Goal: Use online tool/utility

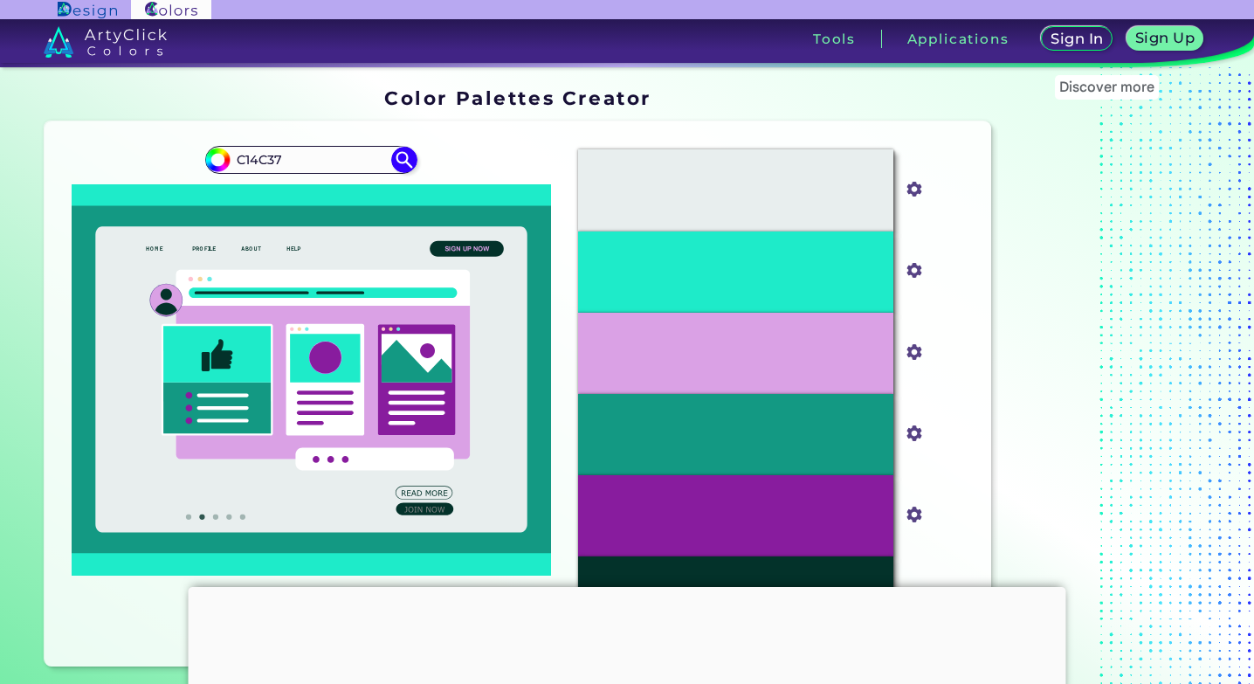
type input "C14C37"
type input "#000000"
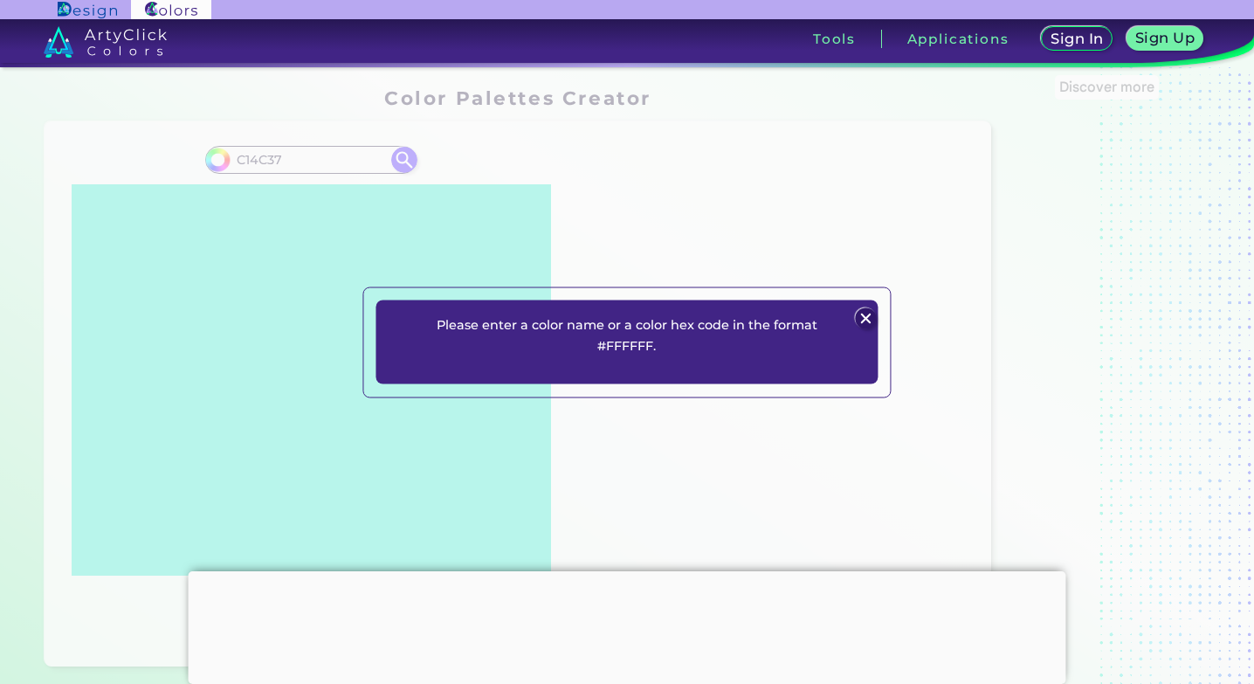
click at [867, 321] on img at bounding box center [866, 318] width 21 height 21
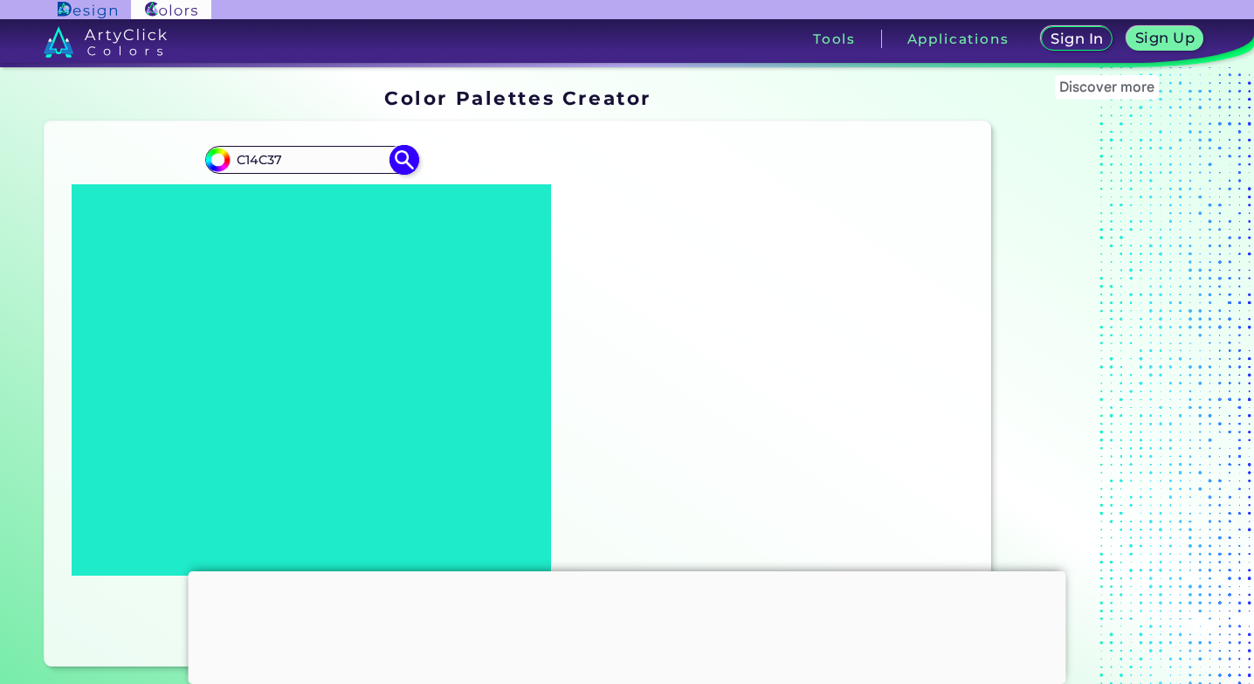
click at [240, 160] on input "C14C37" at bounding box center [311, 161] width 162 height 24
paste input "3"
click at [238, 161] on input "C14C37" at bounding box center [311, 161] width 162 height 24
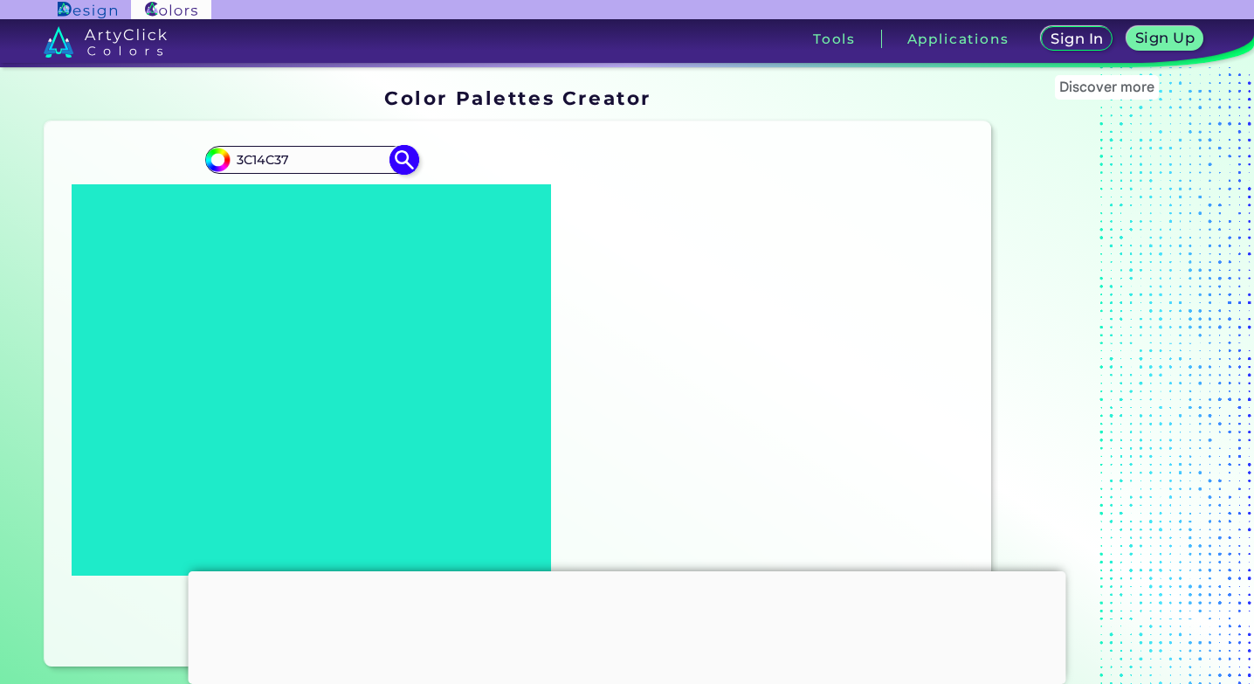
type input "3C14C37"
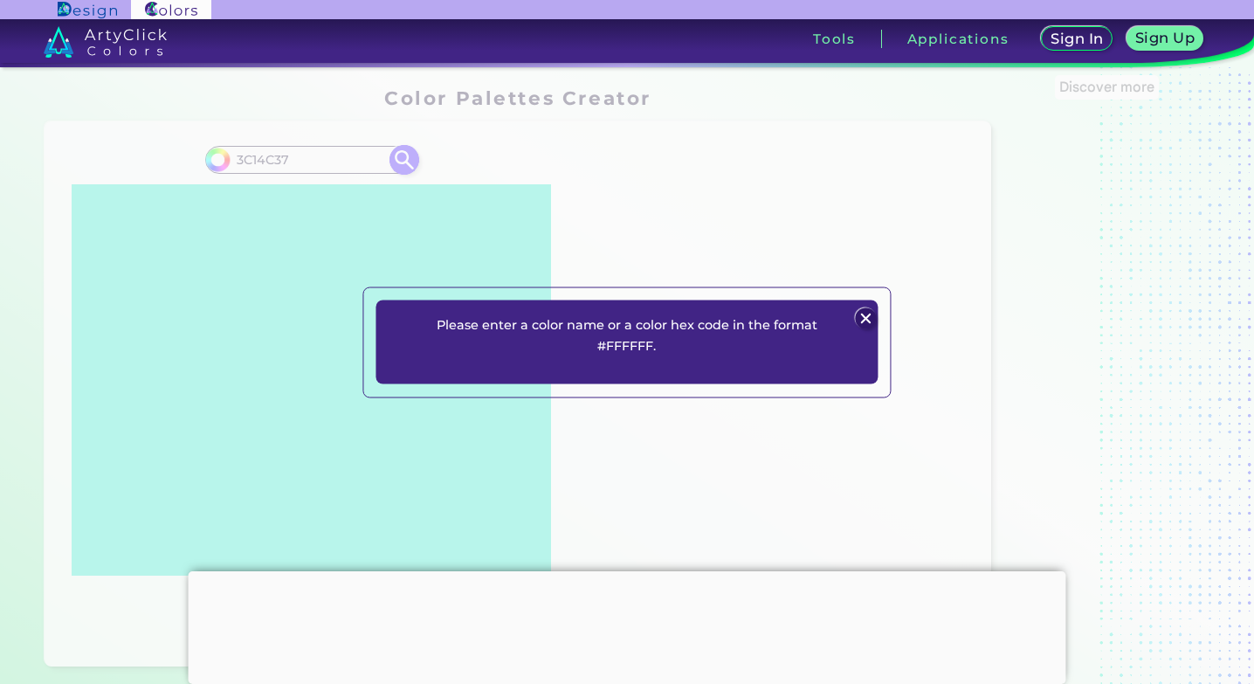
type input "#000000"
click at [863, 324] on img at bounding box center [866, 318] width 21 height 21
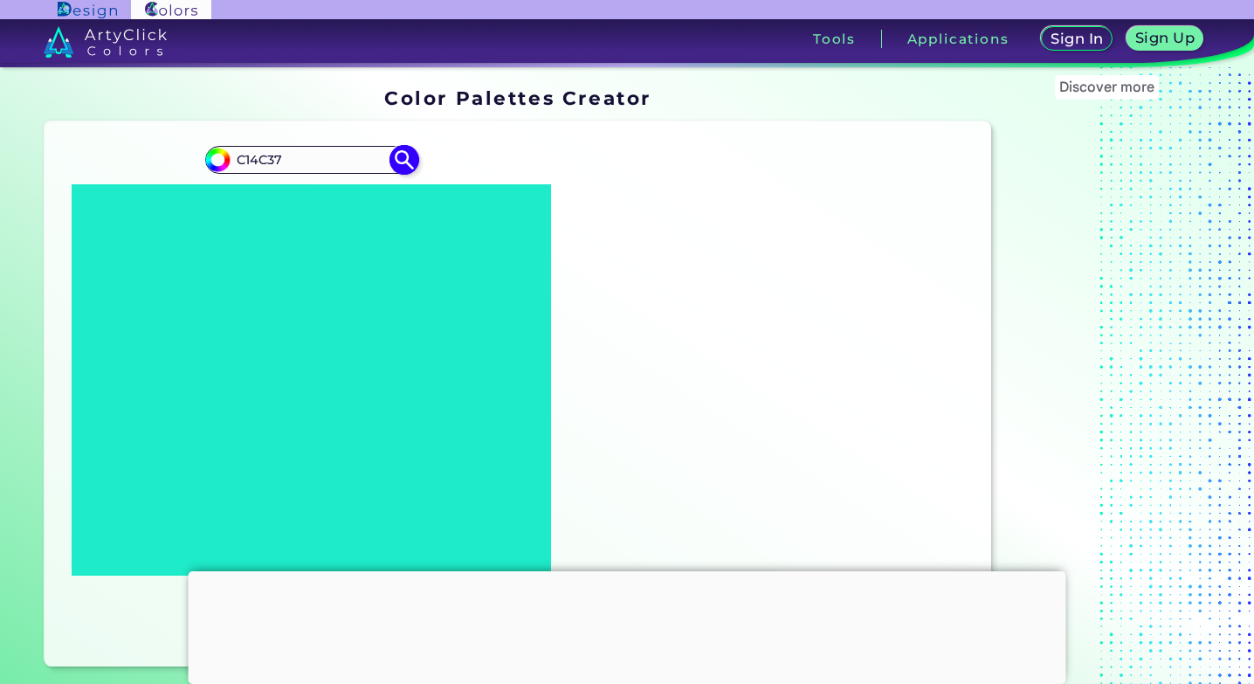
click at [239, 158] on input "C14C37" at bounding box center [311, 161] width 162 height 24
type input "#C14C37"
type input "#c14c37"
